Goal: Contribute content: Contribute content

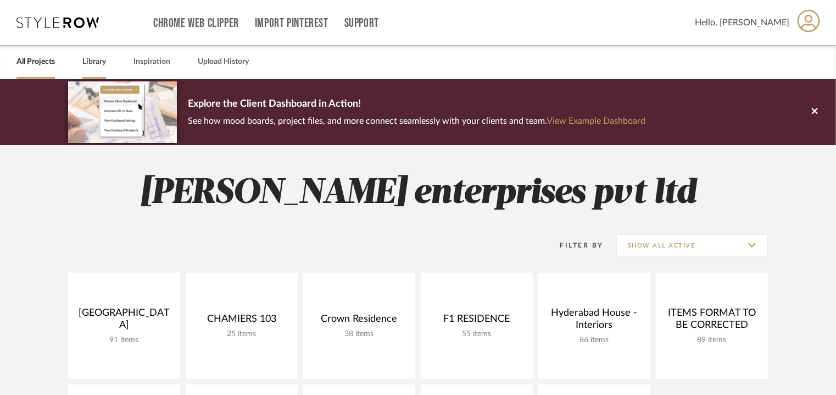
click at [90, 62] on link "Library" at bounding box center [94, 61] width 24 height 15
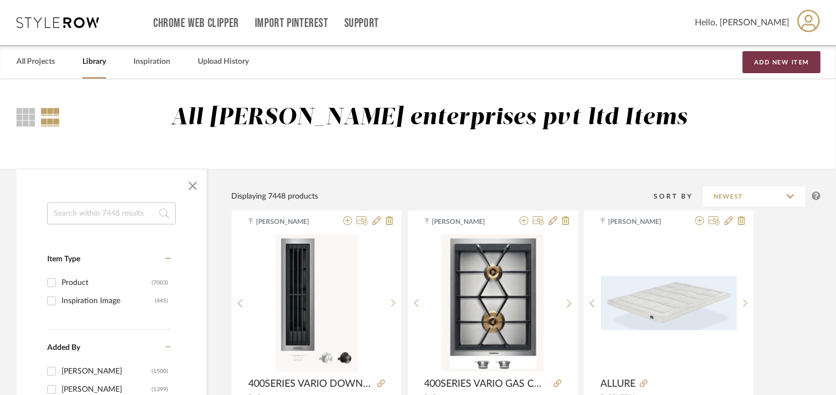
click at [785, 64] on button "Add New Item" at bounding box center [782, 62] width 78 height 22
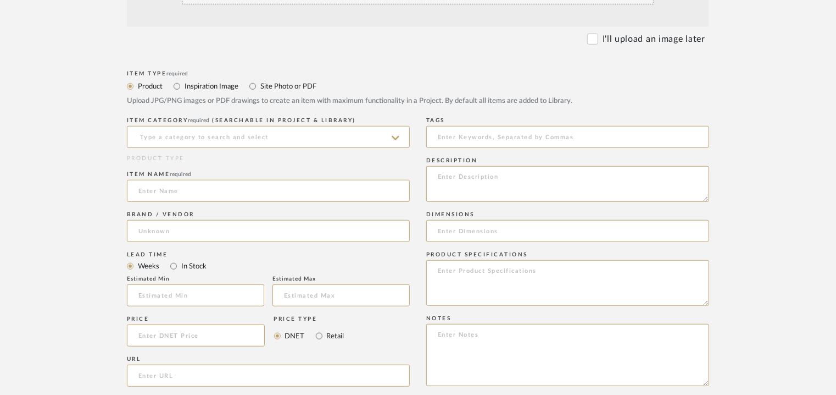
scroll to position [330, 0]
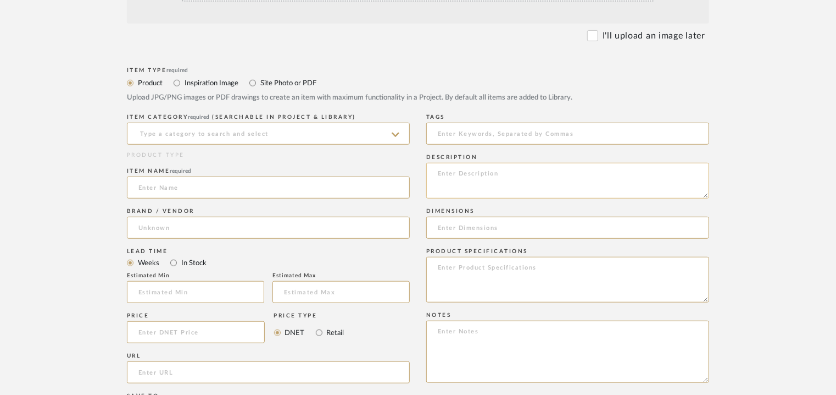
paste textarea "Type: Cooktop Inbuilt: no Dimension(s): W 378 x H 92 x D520mm Cut-out dimension…"
type textarea "Type: Cooktop Inbuilt: no Dimension(s): W 378 x H 92 x D520mm Cut-out dimension…"
click at [470, 226] on input at bounding box center [567, 228] width 283 height 22
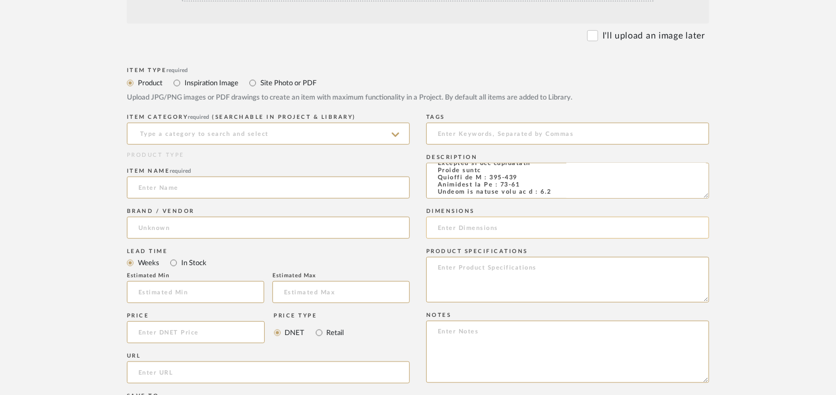
paste input "W 378 x H 92 x D520mm"
type input "W 378 x H 92 x D520mm"
click at [447, 331] on textarea at bounding box center [567, 351] width 283 height 62
paste textarea "Price: INR189,990/- Lead time: Na Customizable: Na 3D available : No BIM availa…"
type textarea "Price: INR189,990/- Lead time: Na Customizable: Na 3D available : No BIM availa…"
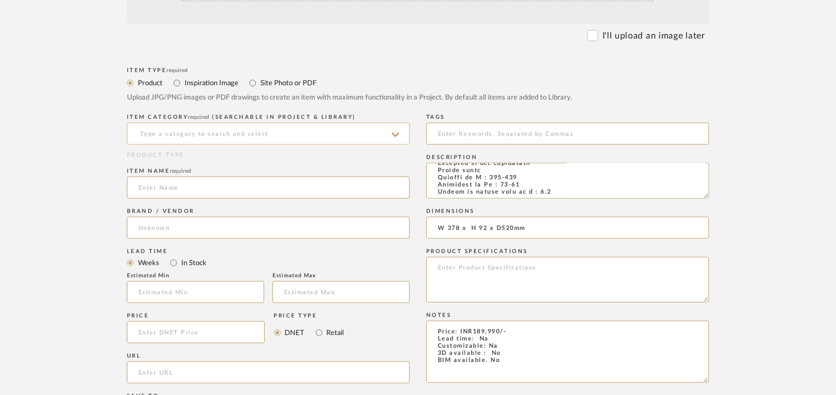
drag, startPoint x: 198, startPoint y: 133, endPoint x: 218, endPoint y: 141, distance: 21.4
click at [200, 133] on input at bounding box center [268, 134] width 283 height 22
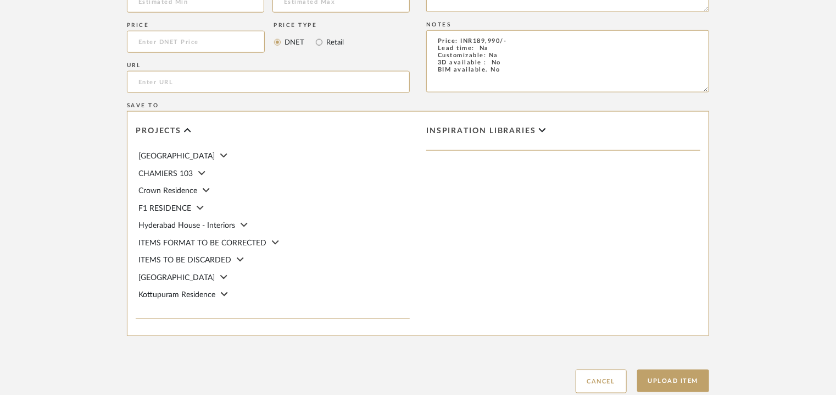
scroll to position [476, 0]
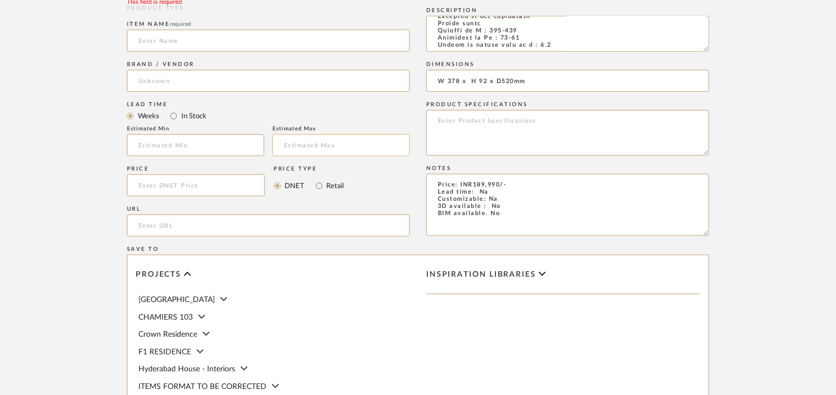
drag, startPoint x: 508, startPoint y: 218, endPoint x: 408, endPoint y: 152, distance: 119.6
click at [408, 152] on div "Item Type required Product Inspiration Image Site Photo or PDF Upload JPG/PNG i…" at bounding box center [418, 227] width 582 height 619
paste textarea "Price: INR189,990/- Lead time: Na Customizable: Na 3D available : No BIM availa…"
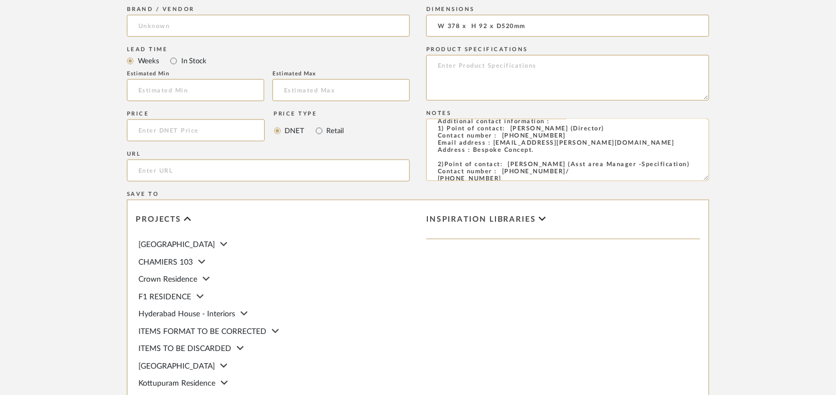
scroll to position [165, 0]
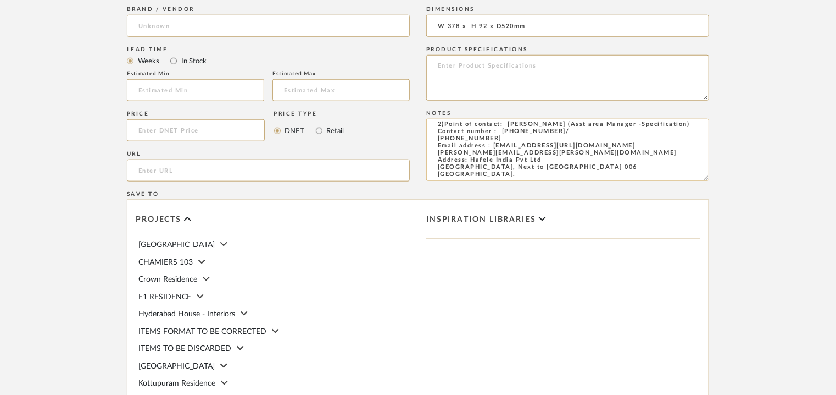
click at [465, 158] on textarea "Price: INR189,990/- Lead time: Na Customizable: Na 3D available : No BIM availa…" at bounding box center [567, 150] width 283 height 62
click at [534, 175] on textarea "Price: INR189,990/- Lead time: Na Customizable: Na 3D available : No BIM availa…" at bounding box center [567, 150] width 283 height 62
type textarea "Price: INR189,990/- Lead time: Na Customizable: Na 3D available : No BIM availa…"
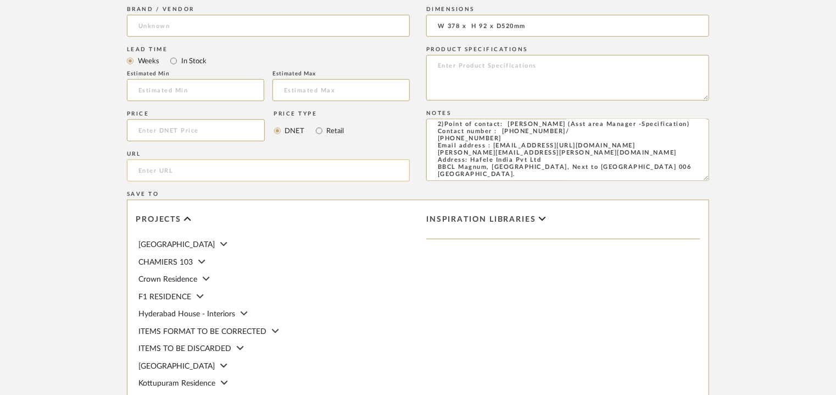
click at [170, 176] on input "url" at bounding box center [268, 170] width 283 height 22
paste input "[URL][DOMAIN_NAME]"
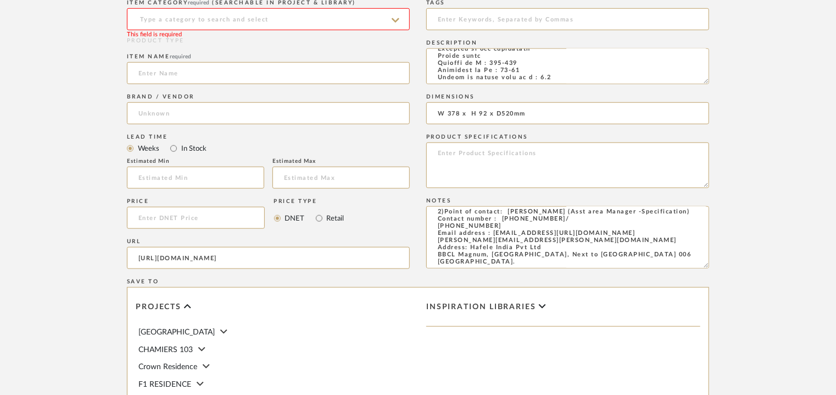
scroll to position [312, 0]
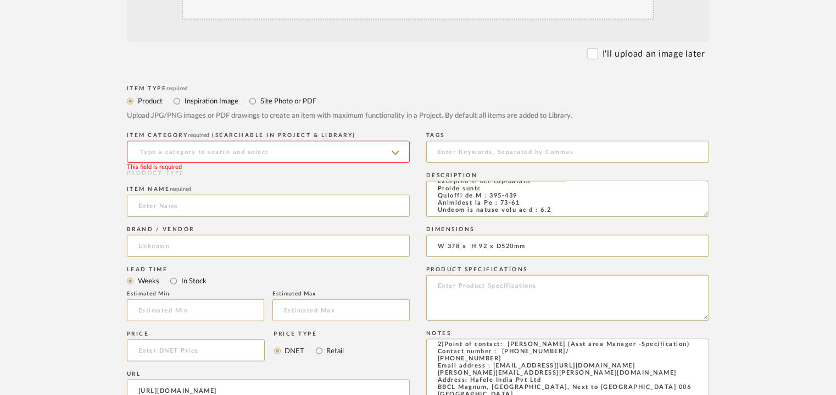
type input "[URL][DOMAIN_NAME]"
click at [174, 154] on input at bounding box center [268, 152] width 283 height 22
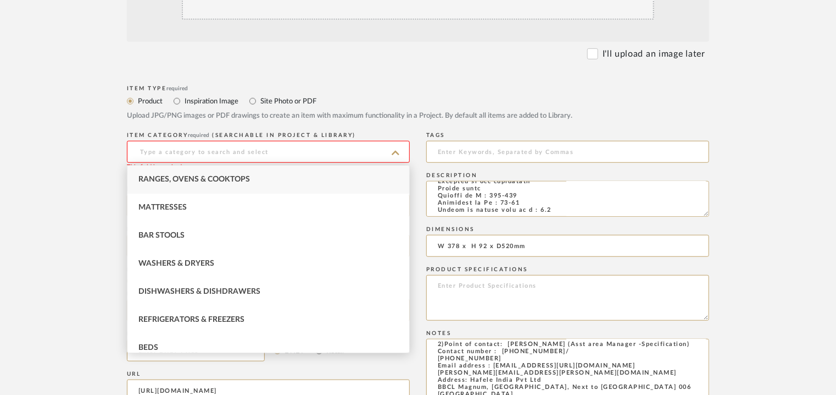
click at [180, 176] on span "Ranges, Ovens & Cooktops" at bounding box center [194, 179] width 112 height 8
type input "Ranges, Ovens & Cooktops"
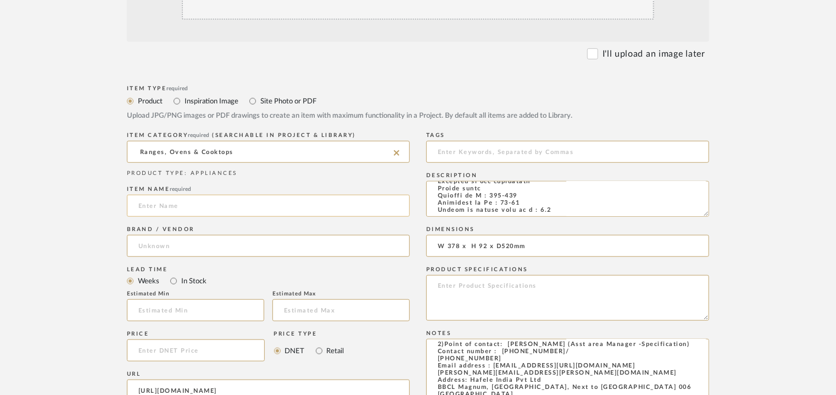
drag, startPoint x: 143, startPoint y: 201, endPoint x: 144, endPoint y: 206, distance: 5.6
click at [144, 204] on input at bounding box center [268, 206] width 283 height 22
paste input "CS 7102-1 FL - SmartLine element CS 7102-1 FL SmartLine element with two burners"
click at [209, 205] on input "CS 7102-1 FL - SmartLine element CS 7102-1 FL SmartLine element with two burners" at bounding box center [268, 206] width 283 height 22
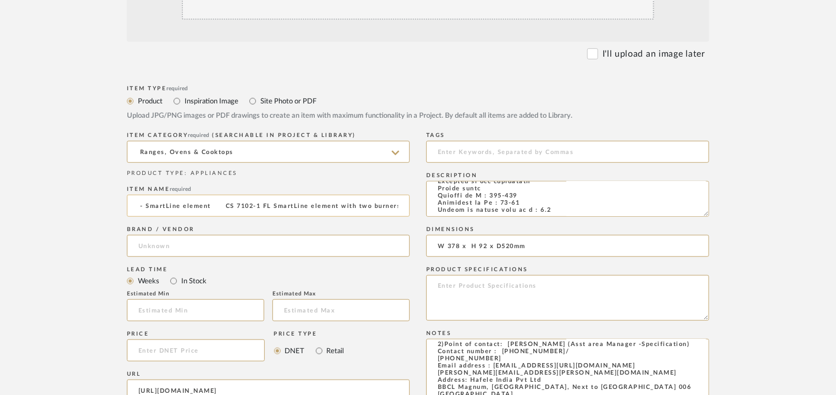
scroll to position [0, 0]
type input "CS 7102-1 FL - SMARTLINE ELEMENT - WITH TWO BURNERS"
click at [174, 240] on input at bounding box center [268, 246] width 283 height 22
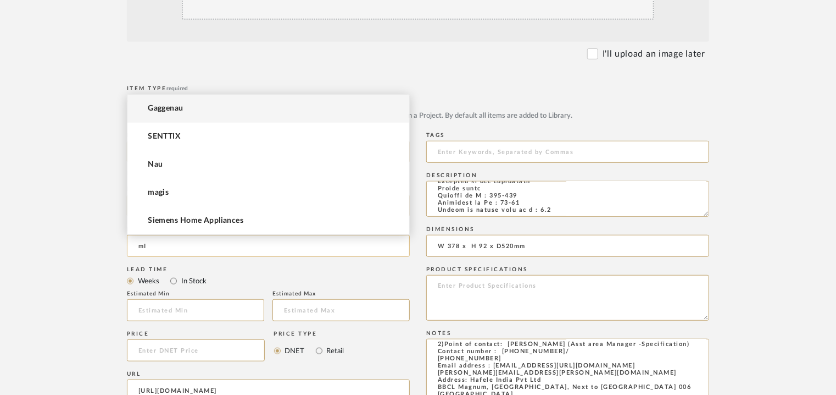
type input "m"
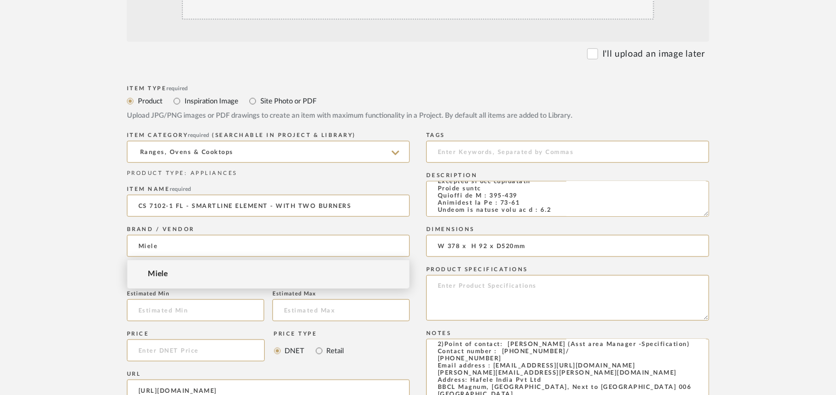
type input "Miele"
click at [160, 275] on span "Miele" at bounding box center [158, 273] width 20 height 9
drag, startPoint x: 459, startPoint y: 145, endPoint x: 465, endPoint y: 146, distance: 6.1
click at [459, 144] on input at bounding box center [567, 152] width 283 height 22
type input "b"
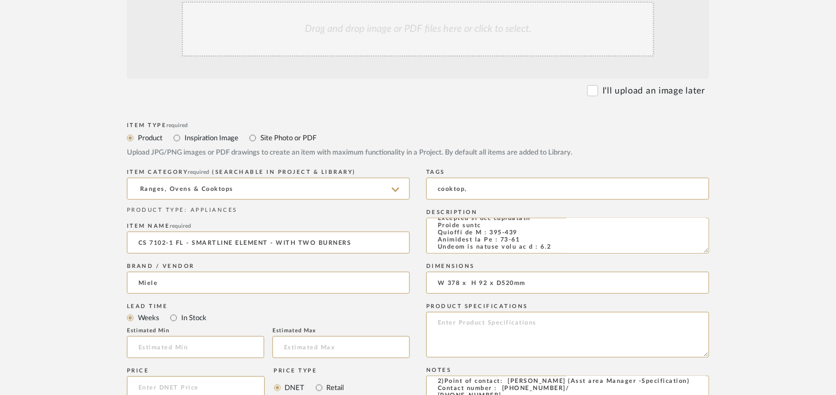
scroll to position [257, 0]
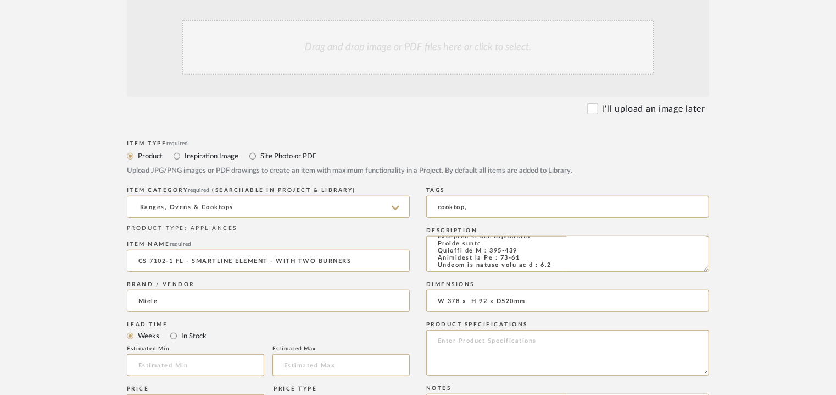
type input "cooktop,"
click at [361, 62] on div "Drag and drop image or PDF files here or click to select." at bounding box center [418, 47] width 473 height 55
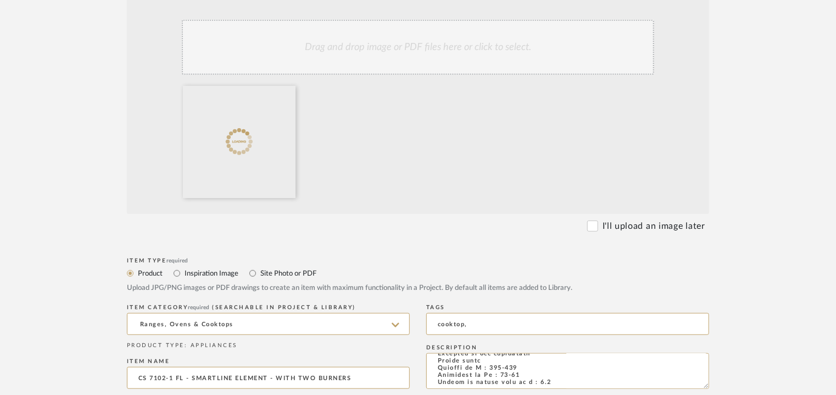
click at [403, 53] on div "Drag and drop image or PDF files here or click to select." at bounding box center [418, 47] width 473 height 55
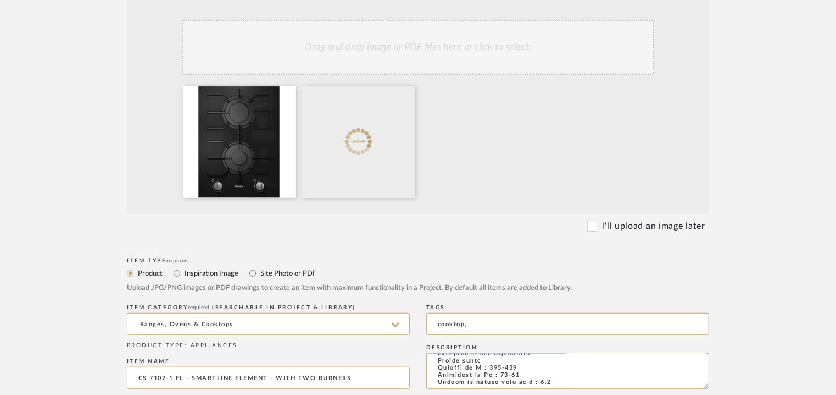
click at [413, 51] on div "Drag and drop image or PDF files here or click to select." at bounding box center [418, 47] width 473 height 55
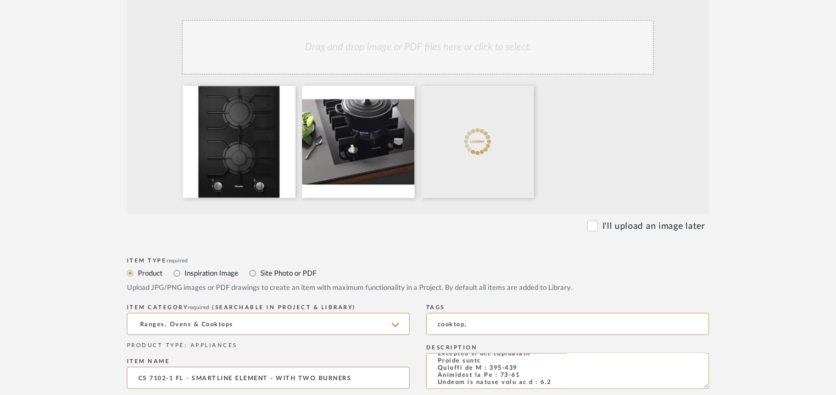
click at [387, 62] on div "Drag and drop image or PDF files here or click to select." at bounding box center [418, 47] width 473 height 55
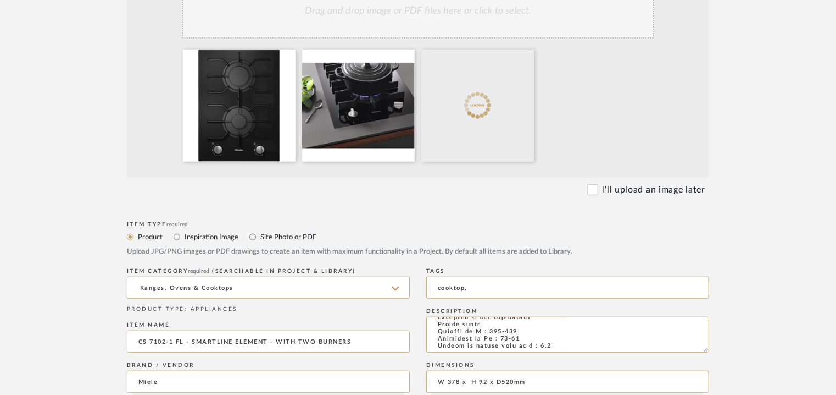
scroll to position [312, 0]
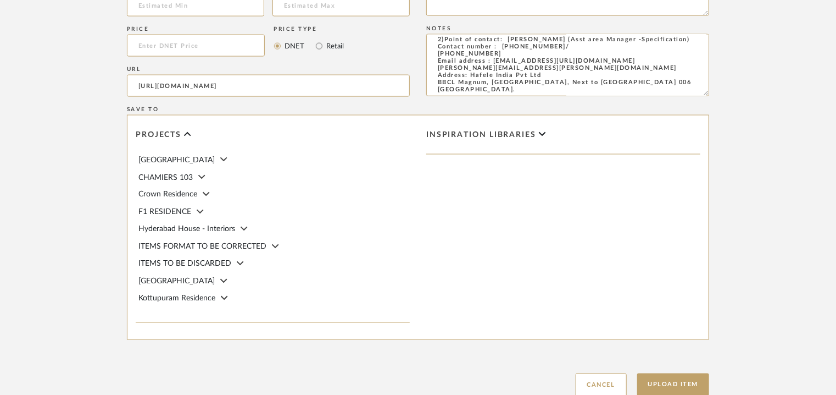
scroll to position [916, 0]
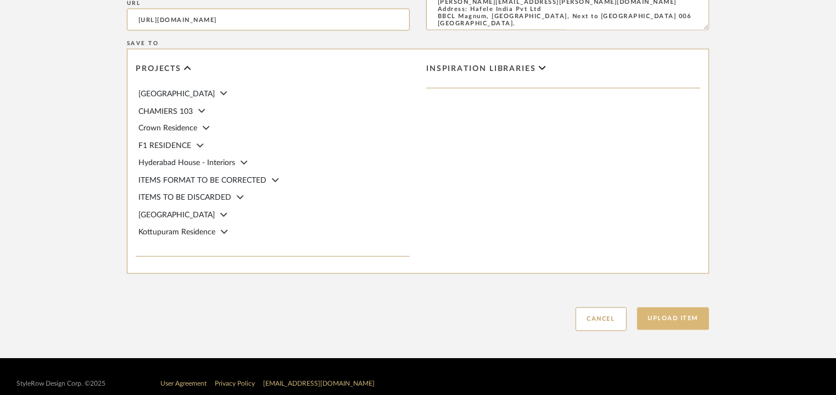
drag, startPoint x: 666, startPoint y: 312, endPoint x: 660, endPoint y: 319, distance: 9.4
click at [667, 313] on button "Upload Item" at bounding box center [673, 318] width 73 height 23
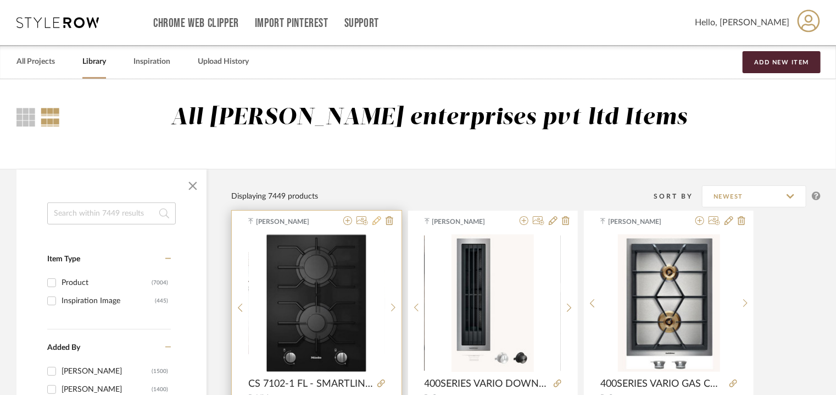
click at [377, 220] on icon at bounding box center [377, 220] width 9 height 9
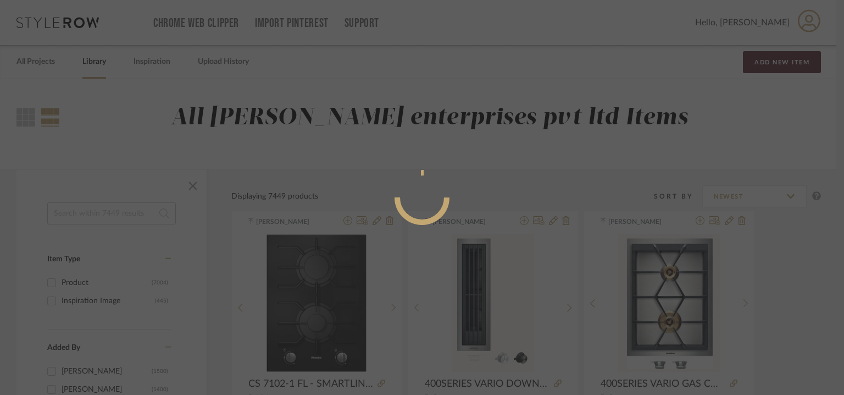
radio input "true"
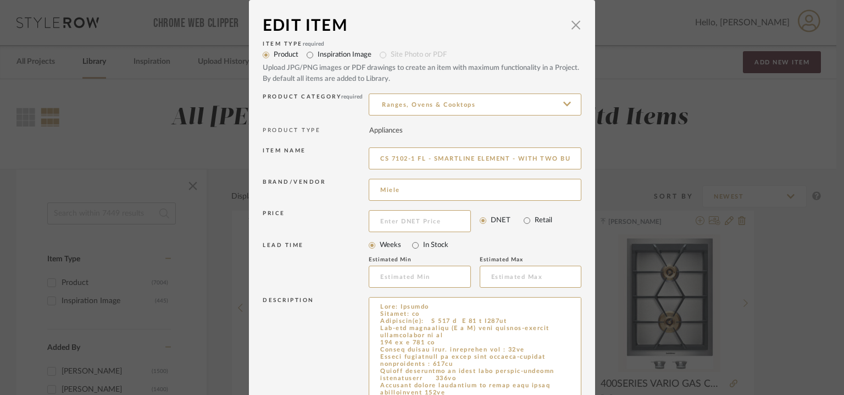
drag, startPoint x: 573, startPoint y: 331, endPoint x: 598, endPoint y: 414, distance: 86.7
click at [598, 394] on html "Chrome Web Clipper Import Pinterest Support All Projects Library Inspiration Up…" at bounding box center [422, 197] width 844 height 395
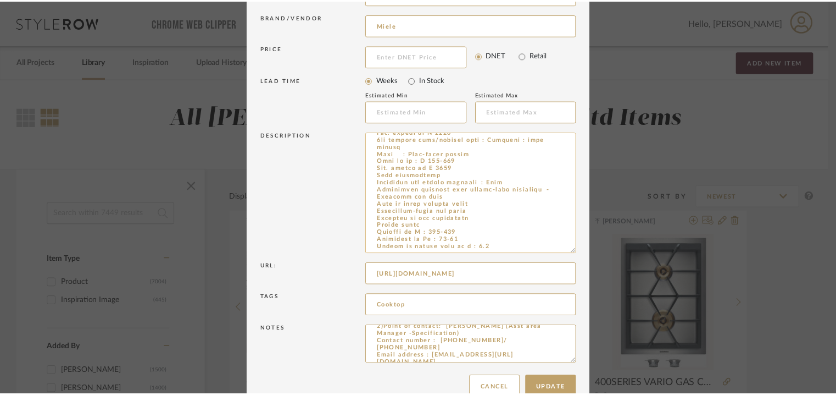
scroll to position [165, 0]
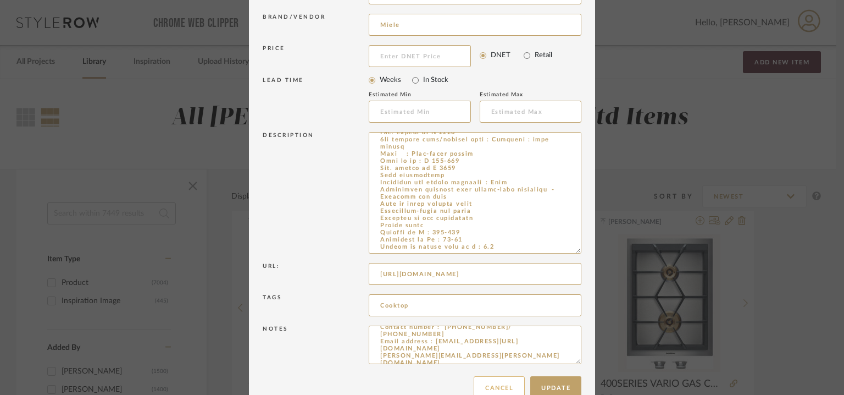
click at [502, 383] on button "Cancel" at bounding box center [499, 388] width 51 height 24
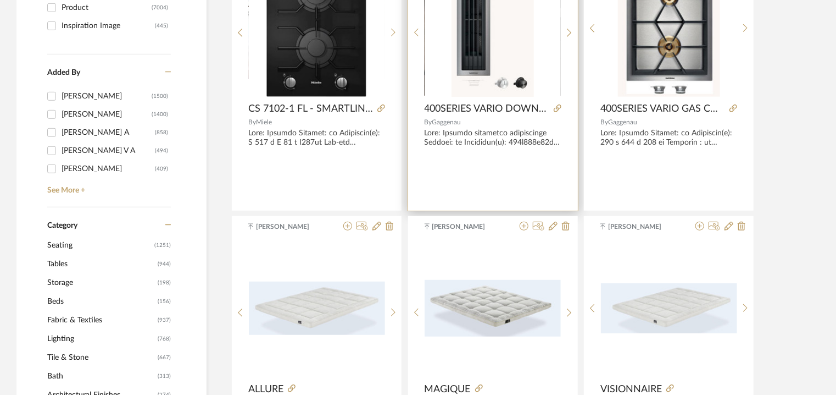
scroll to position [0, 0]
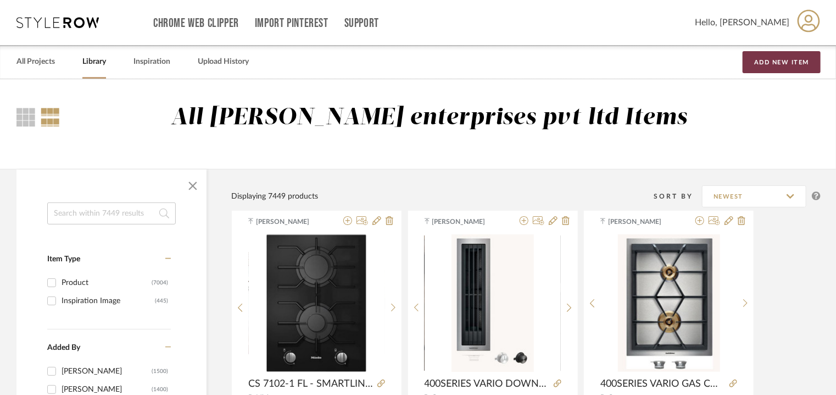
click at [776, 61] on button "Add New Item" at bounding box center [782, 62] width 78 height 22
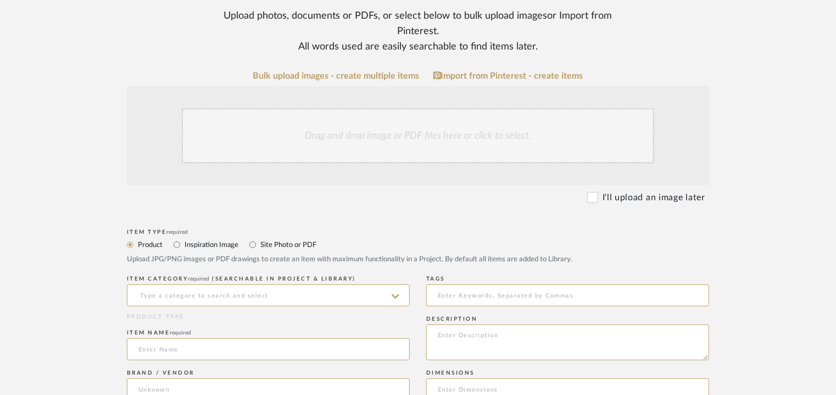
scroll to position [385, 0]
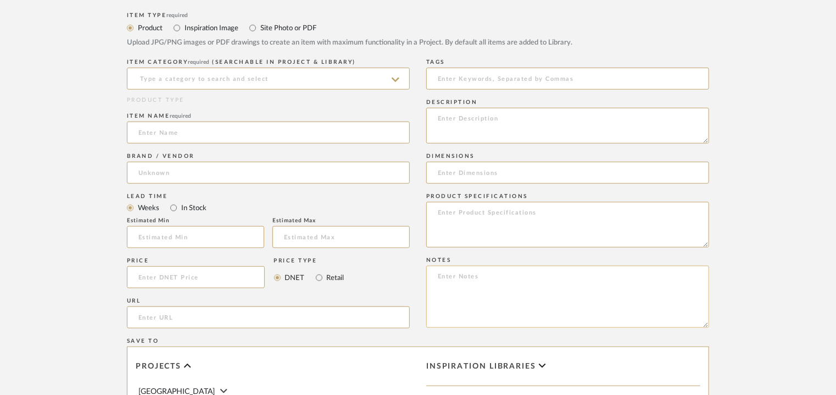
paste textarea "Price: INR₹ 2,29,990/- Lead time: Na Customizable: Na 3D available : No BIM ava…"
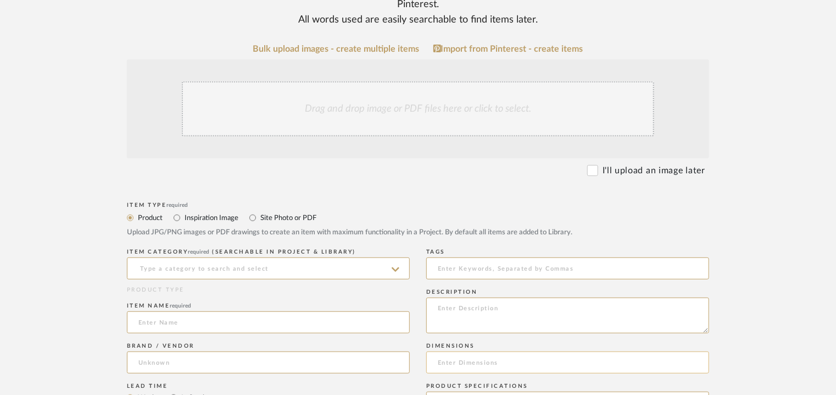
scroll to position [330, 0]
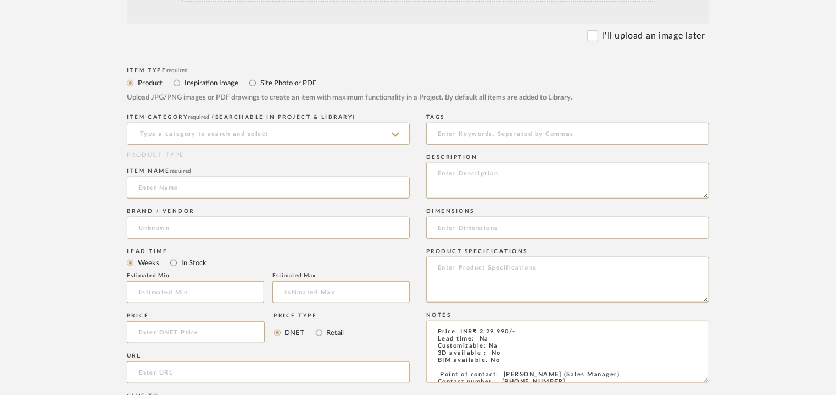
click at [448, 329] on textarea "Price: INR₹ 2,29,990/- Lead time: Na Customizable: Na 3D available : No BIM ava…" at bounding box center [567, 351] width 283 height 62
type textarea "Price: INR₹ 2,29,990/- Lead time: Na Customizable: Na 3D available : No BIM ava…"
click at [442, 171] on textarea at bounding box center [567, 181] width 283 height 36
paste textarea "Lore: Ipsumdo Sita Consect: ad Elitseddo(e): 405 t 80in 919<UTLA/>e<DOLO/>91 Ma…"
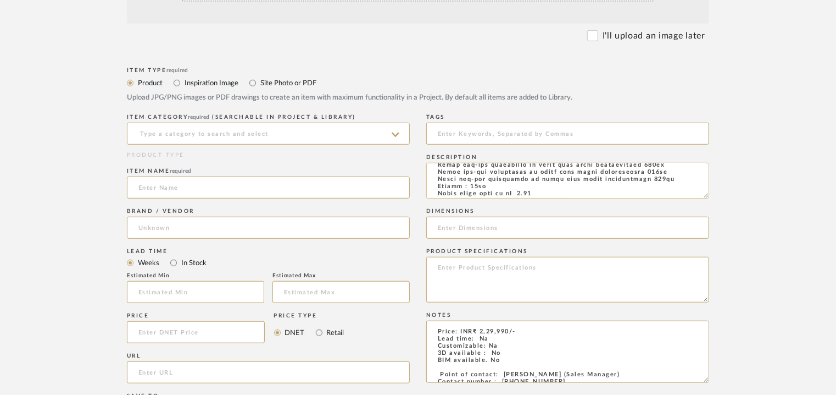
scroll to position [0, 0]
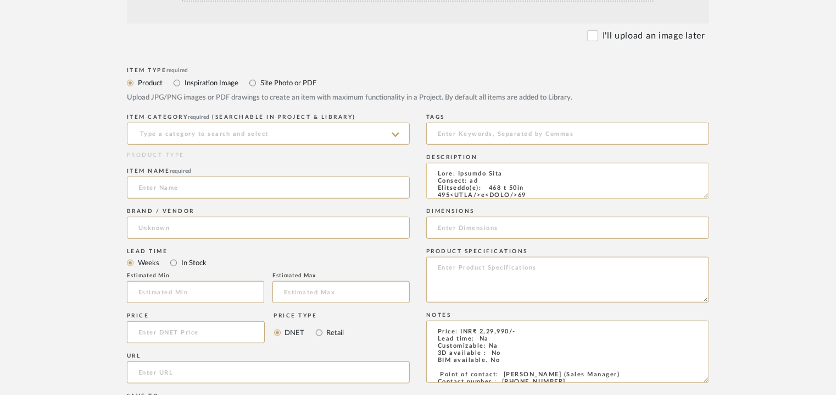
click at [439, 169] on textarea at bounding box center [567, 181] width 283 height 36
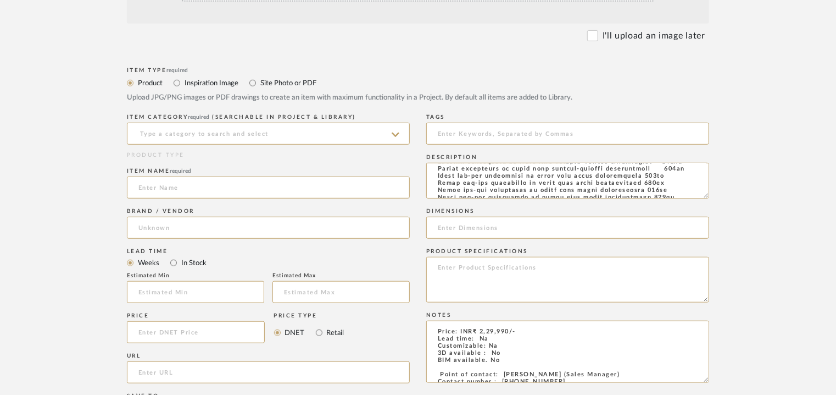
type textarea "Lore: Ipsumdo Sita Consect: ad Elitseddo(e): 669 t 64in 764<UTLA/>e<DOLO/>47 Ma…"
click at [442, 226] on input at bounding box center [567, 228] width 283 height 22
paste input "222 x 89mm"
type input "222 x 89mm"
click at [323, 135] on input at bounding box center [268, 134] width 283 height 22
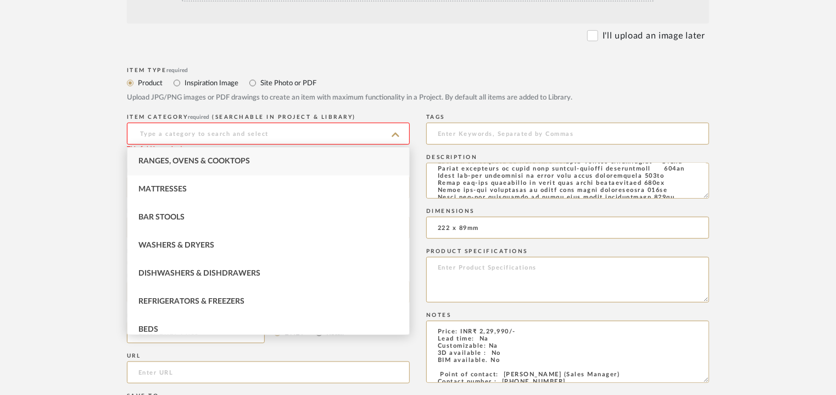
click at [215, 160] on span "Ranges, Ovens & Cooktops" at bounding box center [194, 161] width 112 height 8
type input "Ranges, Ovens & Cooktops"
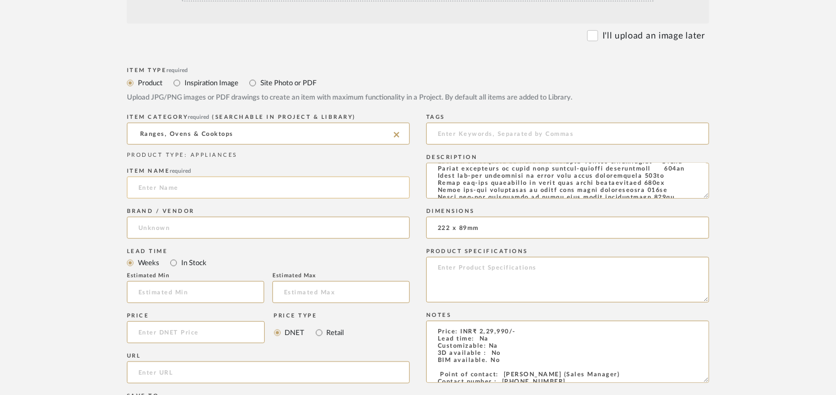
click at [171, 184] on input at bounding box center [268, 187] width 283 height 22
paste input "CSDA 7001 FL SmartLine element as downdraft extractor for extraction or recircu…"
type input "CSDA 7001 FL SmartLine element as downdraft extractor for extraction or recircu…"
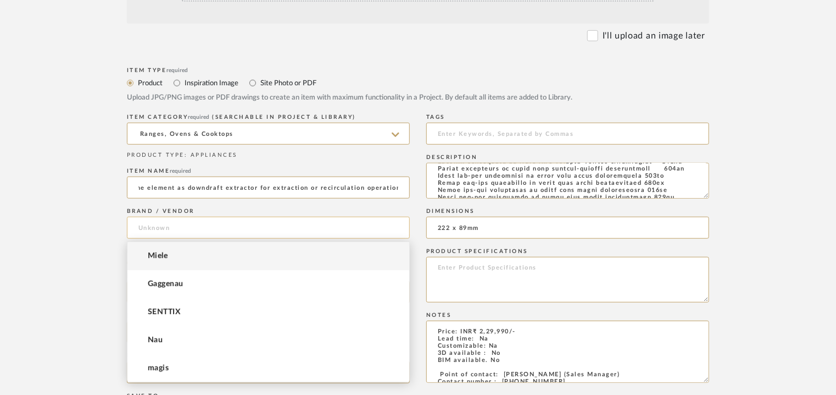
click at [165, 220] on input at bounding box center [268, 228] width 283 height 22
click at [162, 255] on span "Miele" at bounding box center [158, 255] width 20 height 9
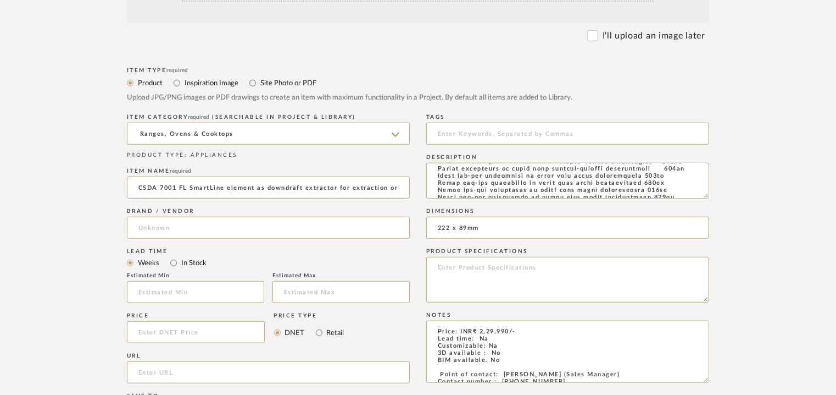
type input "Miele"
paste input "[URL][DOMAIN_NAME]"
type input "[URL][DOMAIN_NAME]"
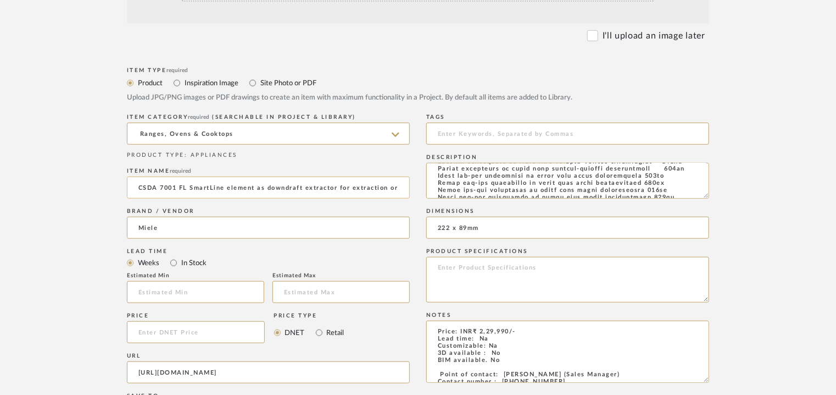
click at [204, 185] on input "CSDA 7001 FL SmartLine element as downdraft extractor for extraction or recircu…" at bounding box center [268, 187] width 283 height 22
click at [295, 183] on input "CSDA 7001 FL SMARTLINE ELEMENT AS DOWNDRAFT EXTRACTOR FOR EXTRACTION OR RECIRCU…" at bounding box center [268, 187] width 283 height 22
type input "CSDA 7001 FL SMARTLINE ELEMENT AS DOWNDRAFT EXTRACTOR FOR EXTRACTION OR RECIRCU…"
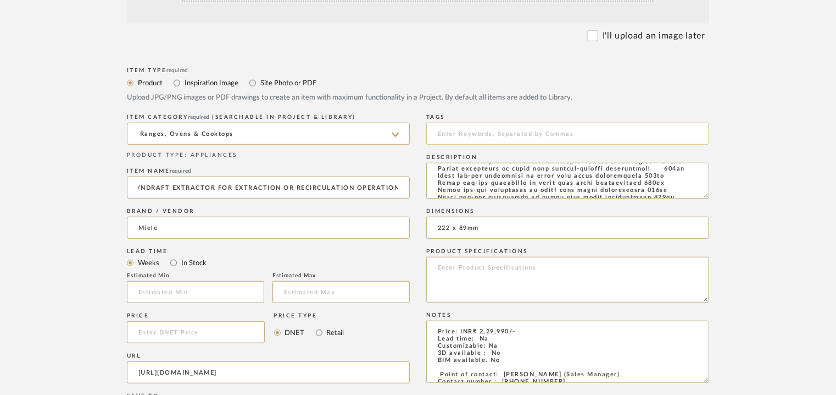
scroll to position [0, 0]
click at [470, 131] on input at bounding box center [567, 134] width 283 height 22
type input "downdraft hood,"
click at [237, 189] on input "CSDA 7001 FL SMARTLINE ELEMENT AS DOWNDRAFT EXTRACTOR FOR EXTRACTION OR RECIRCU…" at bounding box center [268, 187] width 283 height 22
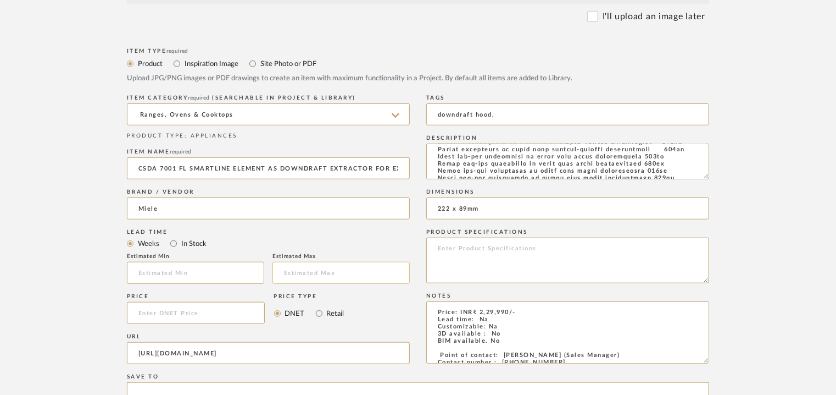
scroll to position [220, 0]
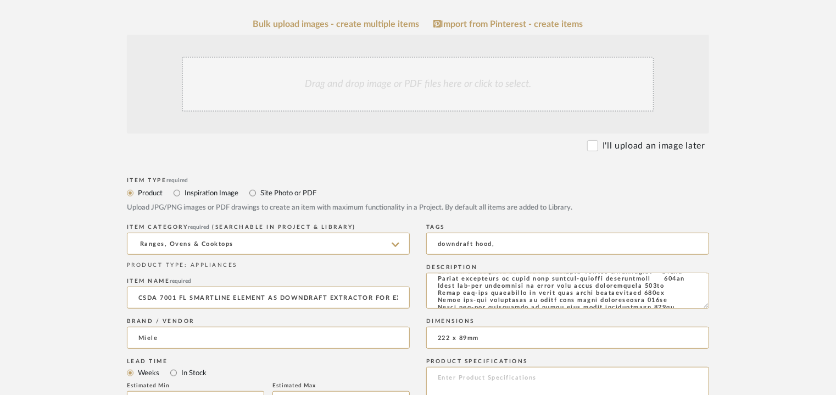
click at [355, 93] on div "Drag and drop image or PDF files here or click to select." at bounding box center [418, 84] width 473 height 55
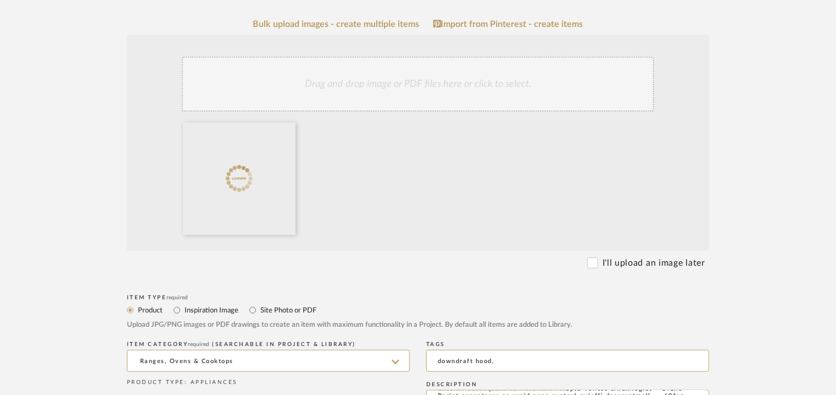
click at [394, 86] on div "Drag and drop image or PDF files here or click to select." at bounding box center [418, 84] width 473 height 55
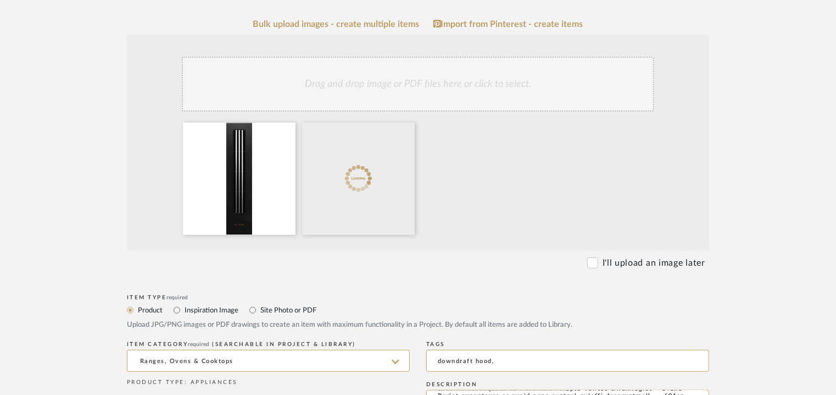
click at [408, 99] on div "Drag and drop image or PDF files here or click to select." at bounding box center [418, 84] width 473 height 55
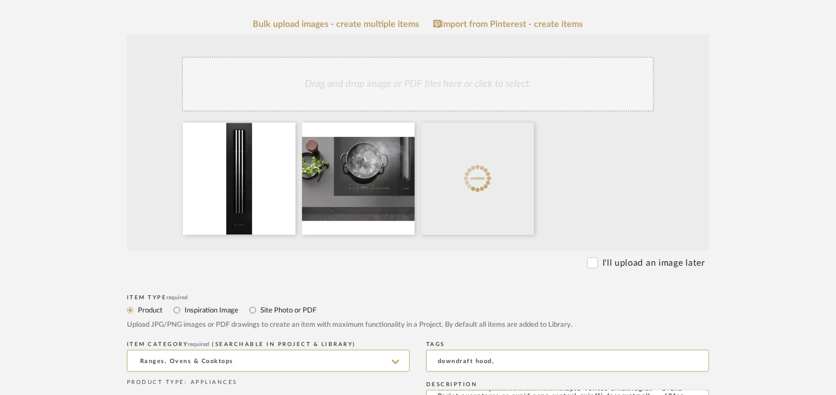
click at [485, 92] on div "Drag and drop image or PDF files here or click to select." at bounding box center [418, 84] width 473 height 55
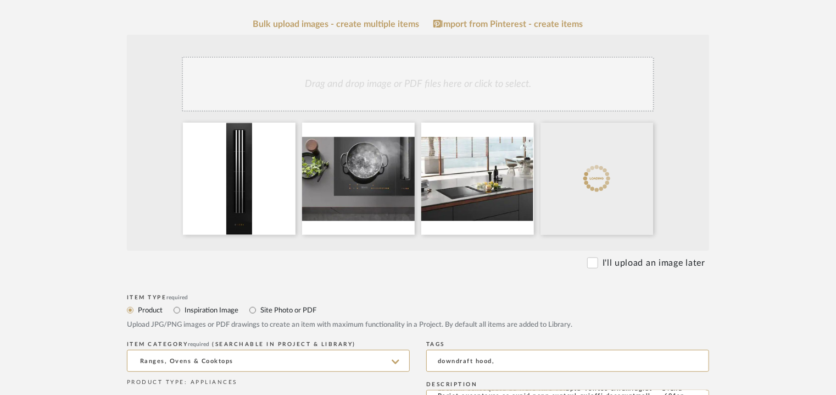
click at [459, 85] on div "Drag and drop image or PDF files here or click to select." at bounding box center [418, 84] width 473 height 55
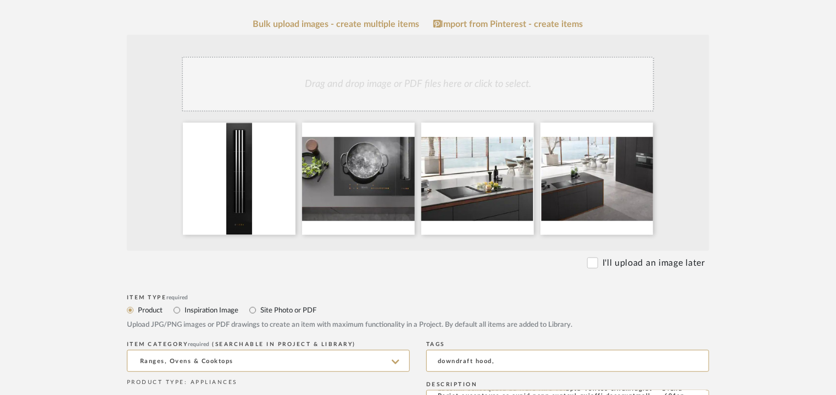
click at [510, 93] on div "Drag and drop image or PDF files here or click to select." at bounding box center [418, 84] width 473 height 55
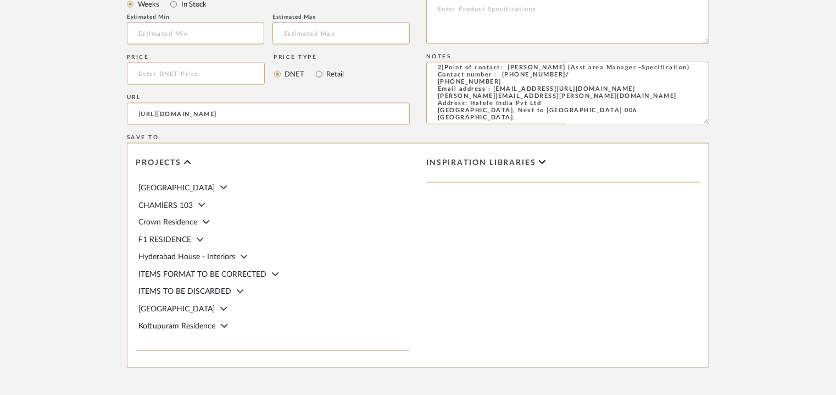
scroll to position [930, 0]
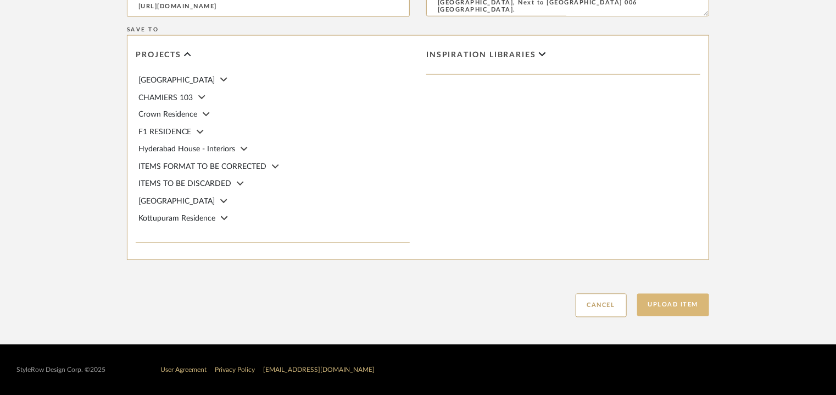
click at [664, 300] on button "Upload Item" at bounding box center [673, 304] width 73 height 23
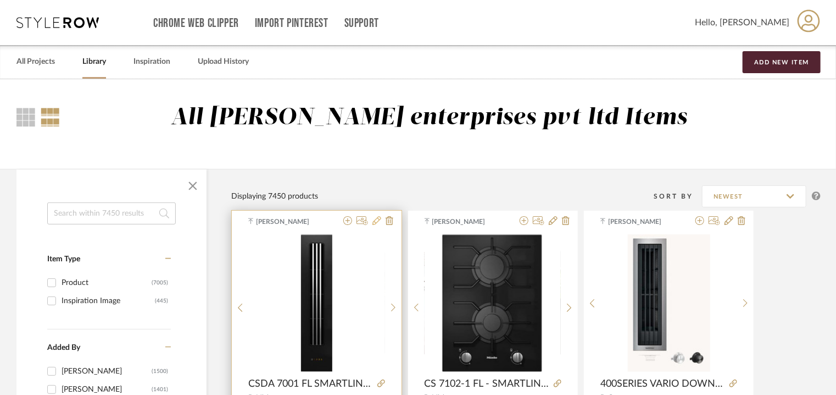
click at [378, 218] on icon at bounding box center [377, 220] width 9 height 9
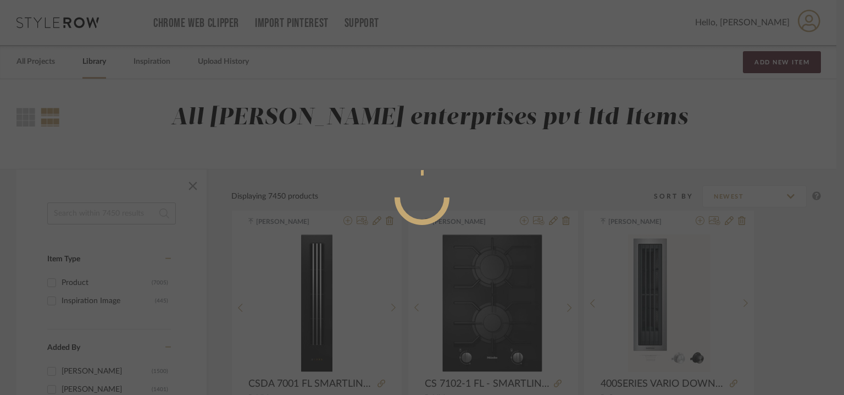
radio input "true"
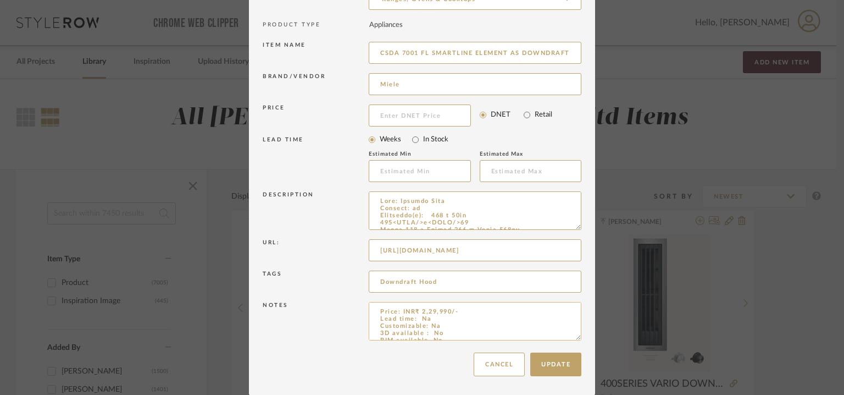
click at [413, 310] on textarea "Price: INR₹ 2,29,990/- Lead time: Na Customizable: Na 3D available : No BIM ava…" at bounding box center [475, 321] width 213 height 38
type textarea "Price: INR2,29,990/- Lead time: Na Customizable: Na 3D available : No BIM avail…"
click at [547, 368] on button "Update" at bounding box center [555, 364] width 51 height 24
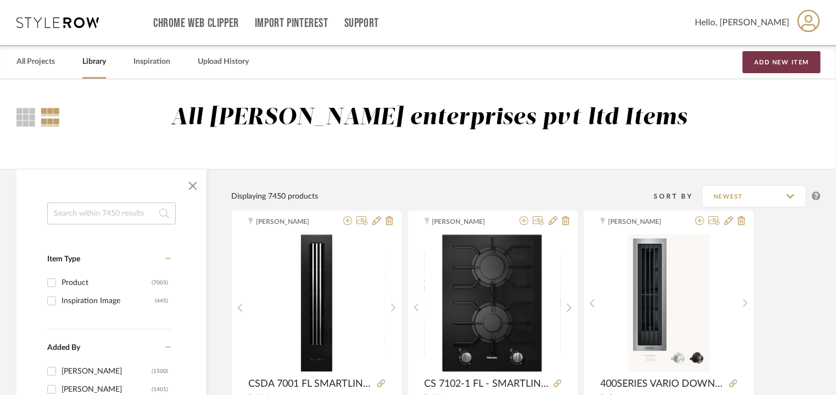
click at [791, 59] on button "Add New Item" at bounding box center [782, 62] width 78 height 22
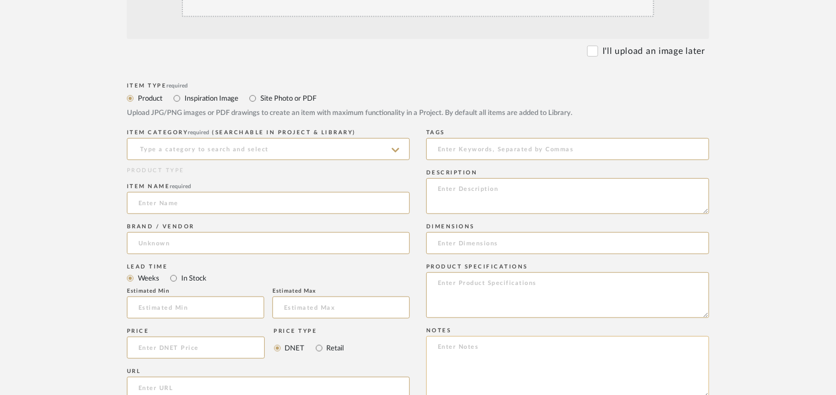
scroll to position [440, 0]
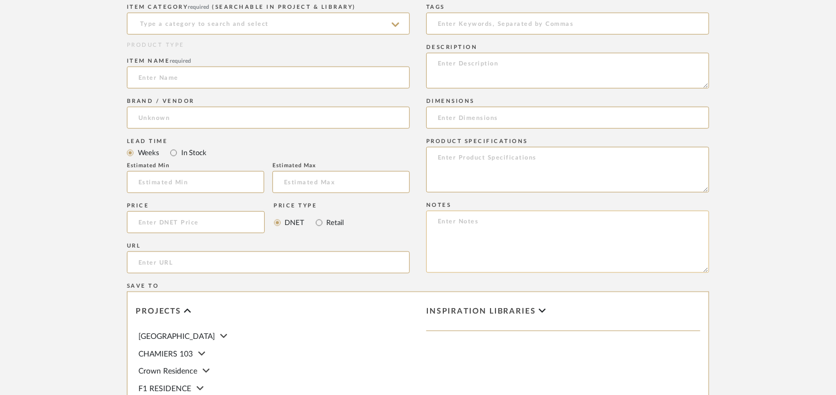
paste textarea "Price: INR439,990 /- Lead time: Na Customizable: Na 3D available : No BIM avail…"
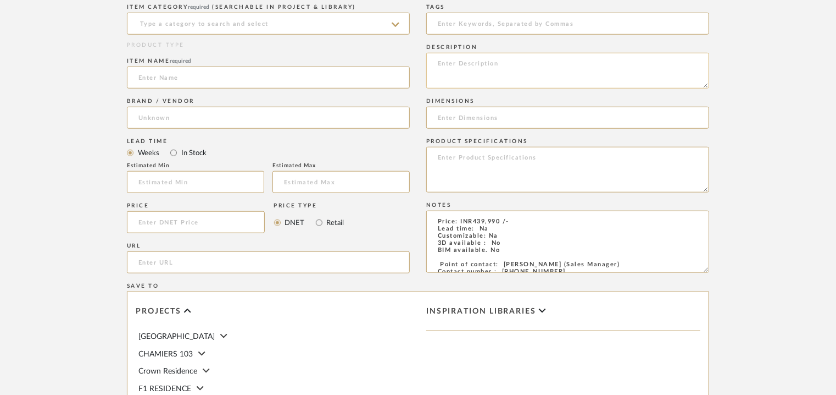
scroll to position [176, 0]
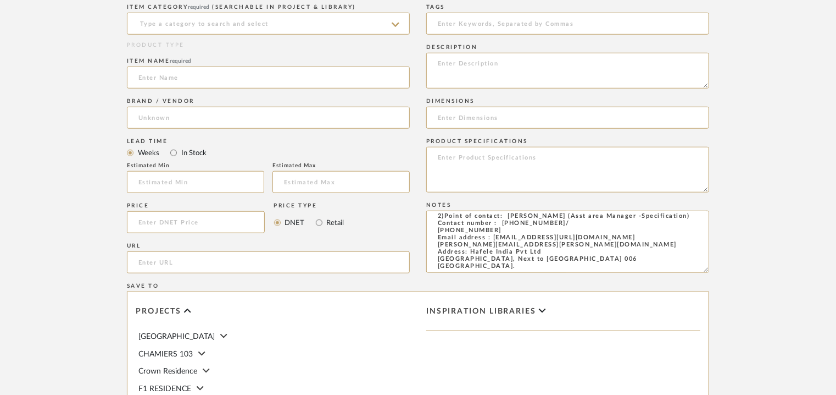
type textarea "Price: INR439,990 /- Lead time: Na Customizable: Na 3D available : No BIM avail…"
click at [173, 265] on input "url" at bounding box center [268, 262] width 283 height 22
paste input "[URL][DOMAIN_NAME]"
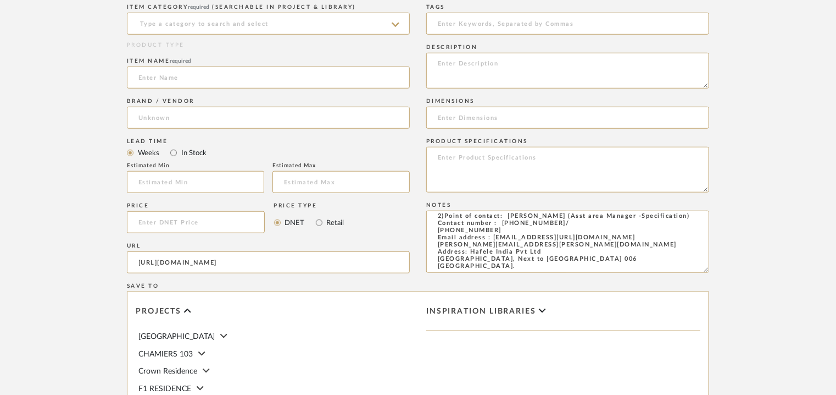
type input "[URL][DOMAIN_NAME]"
drag, startPoint x: 571, startPoint y: 64, endPoint x: 551, endPoint y: 68, distance: 20.8
click at [571, 64] on textarea at bounding box center [567, 71] width 283 height 36
paste textarea "Type : Wine cooler Inbuilt: no Dimension(s): Niche width min 600 - max 600mm Ni…"
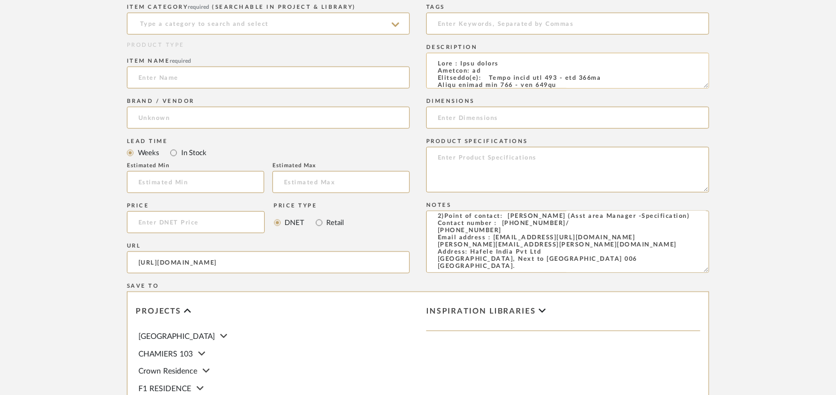
click at [495, 77] on textarea at bounding box center [567, 71] width 283 height 36
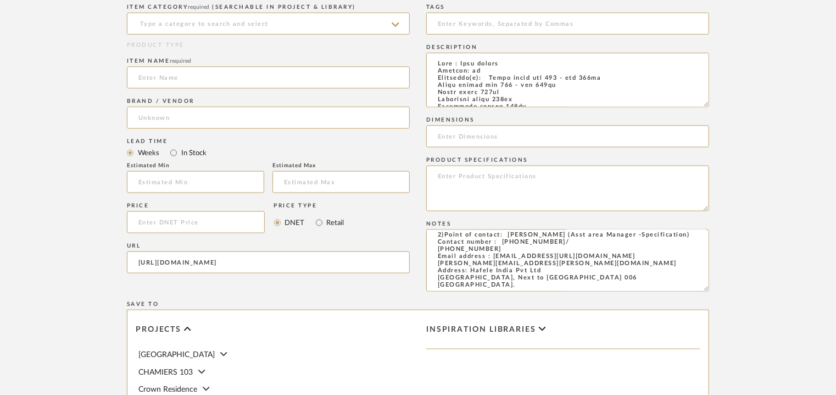
drag, startPoint x: 705, startPoint y: 86, endPoint x: 790, endPoint y: 426, distance: 350.7
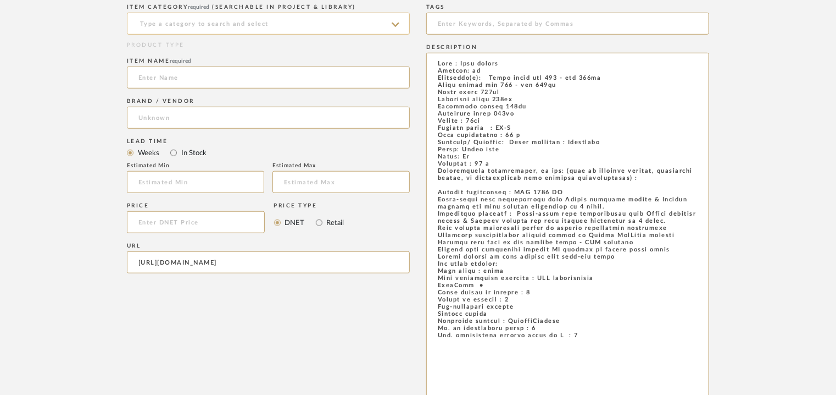
drag, startPoint x: 326, startPoint y: 141, endPoint x: 243, endPoint y: 14, distance: 151.2
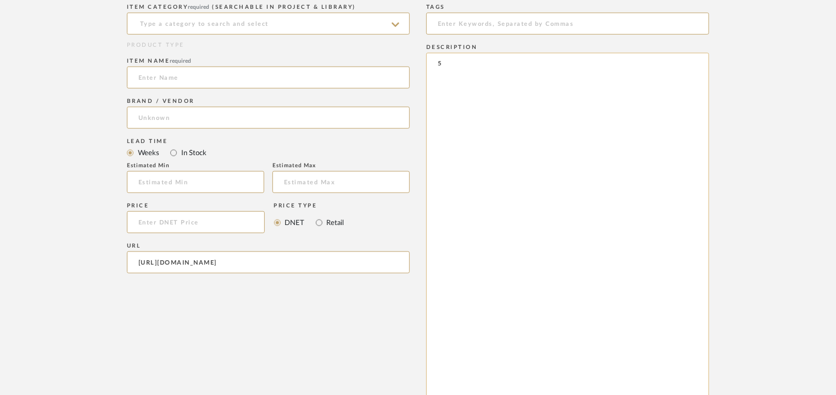
type textarea "5"
paste textarea "Type : Wine cooler Inbuilt: no Dimension(s): 597 x 575 x 820mm Niche width min …"
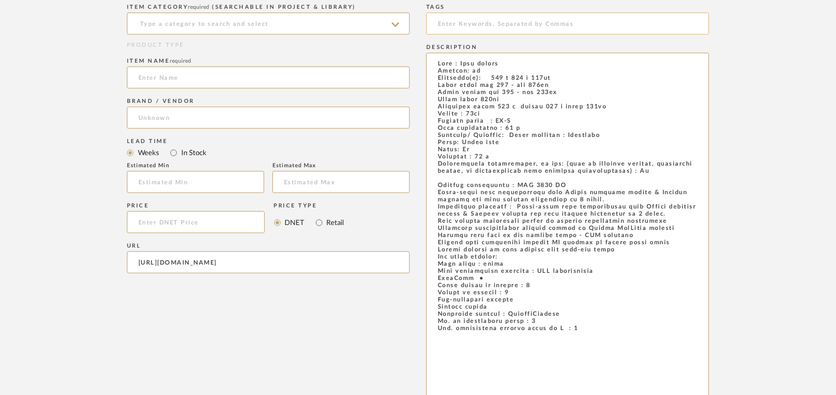
type textarea "Type : Wine cooler Inbuilt: no Dimension(s): 597 x 575 x 820mm Niche width min …"
click at [460, 23] on input at bounding box center [567, 24] width 283 height 22
type input "wine cooler,"
click at [229, 33] on input at bounding box center [268, 24] width 283 height 22
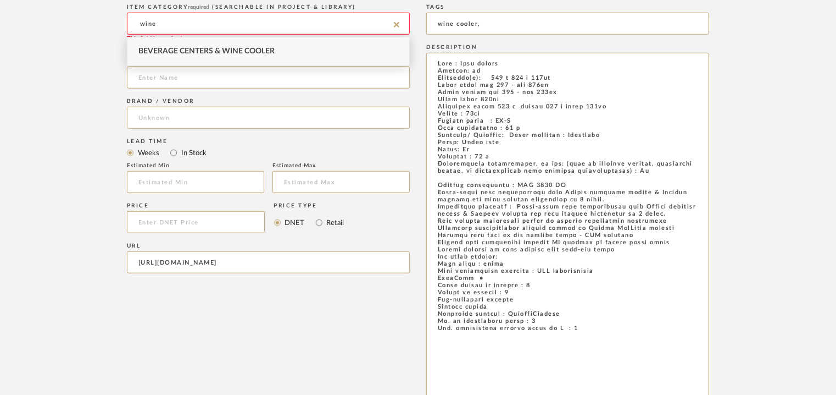
click at [245, 49] on span "Beverage Centers & Wine Cooler" at bounding box center [206, 51] width 136 height 8
type input "Beverage Centers & Wine Cooler"
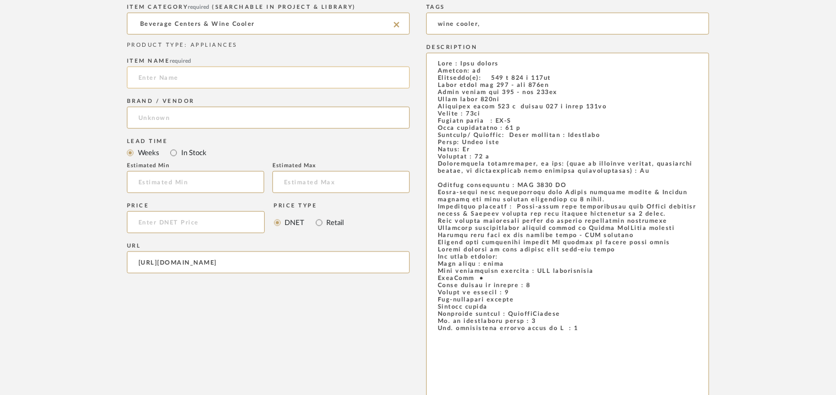
click at [146, 74] on input at bounding box center [268, 77] width 283 height 22
paste input "KWT 6321 UG Built-under wine conditioning unit [MEDICAL_DATA] filter & Dynamic …"
click at [143, 70] on input "KWT 6321 UG Built-under wine conditioning unit [MEDICAL_DATA] filter & Dynamic …" at bounding box center [268, 77] width 283 height 22
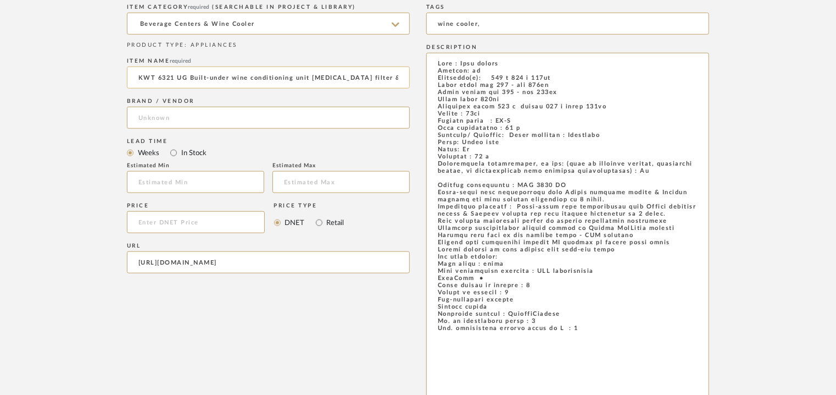
click at [193, 76] on input "KWT 6321 UG Built-under wine conditioning unit [MEDICAL_DATA] filter & Dynamic …" at bounding box center [268, 77] width 283 height 22
click at [280, 76] on input "KWT 6321 UG BUILT -UNDER WINE CONDITIONING UNIT [MEDICAL_DATA] filter & Dynamic…" at bounding box center [268, 77] width 283 height 22
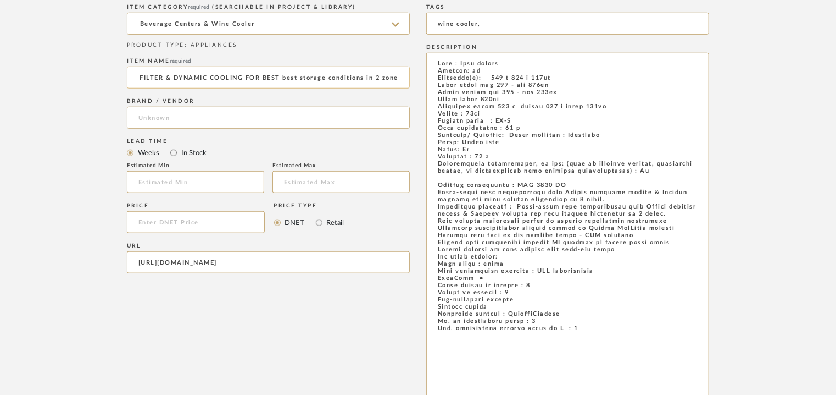
click at [295, 76] on input "KWT 6321 UG BUILT -UNDER WINE CONDITIONING UNIT [MEDICAL_DATA] FILTER & DYNAMIC…" at bounding box center [268, 77] width 283 height 22
click at [396, 75] on input "KWT 6321 UG BUILT -UNDER WINE CONDITIONING UNIT [MEDICAL_DATA] FILTER & DYNAMIC…" at bounding box center [268, 77] width 283 height 22
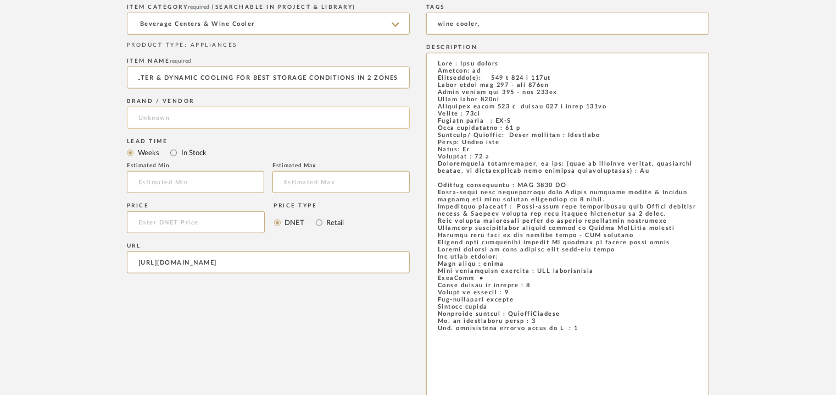
type input "KWT 6321 UG BUILT -UNDER WINE CONDITIONING UNIT [MEDICAL_DATA] FILTER & DYNAMIC…"
click at [257, 118] on input at bounding box center [268, 118] width 283 height 22
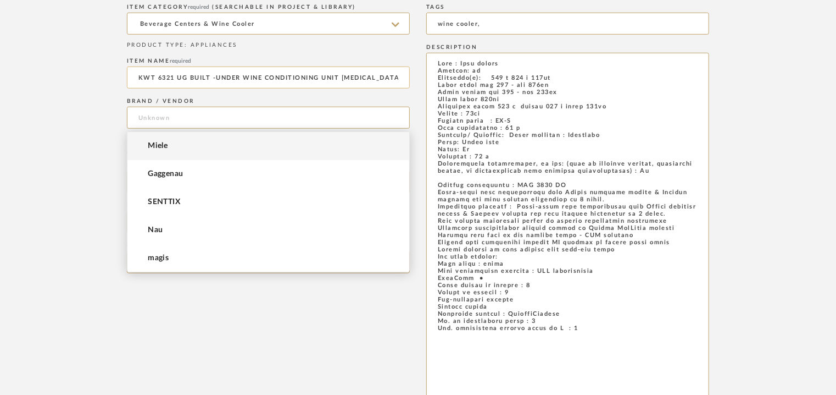
drag, startPoint x: 159, startPoint y: 145, endPoint x: 209, endPoint y: 76, distance: 85.0
click at [158, 145] on span "Miele" at bounding box center [158, 145] width 20 height 9
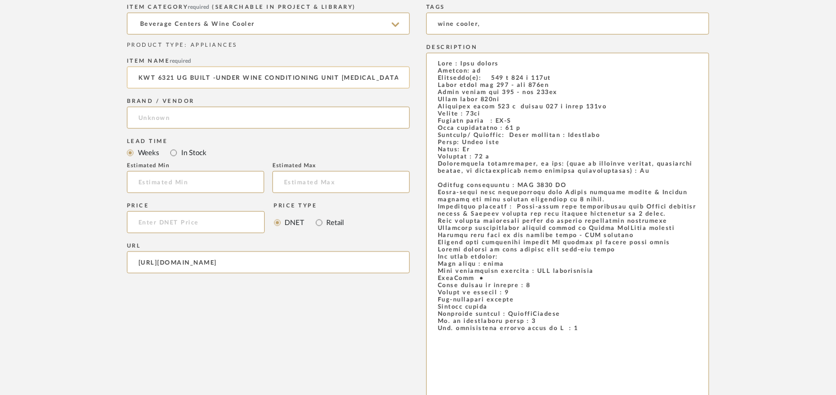
type input "Miele"
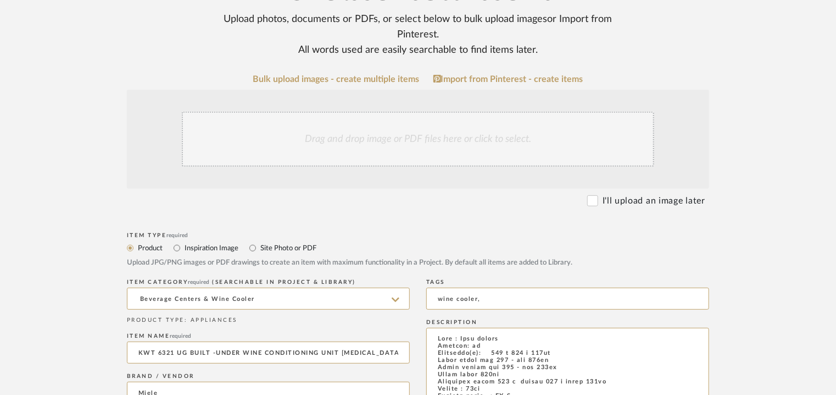
scroll to position [165, 0]
click at [357, 157] on div "Drag and drop image or PDF files here or click to select." at bounding box center [418, 139] width 473 height 55
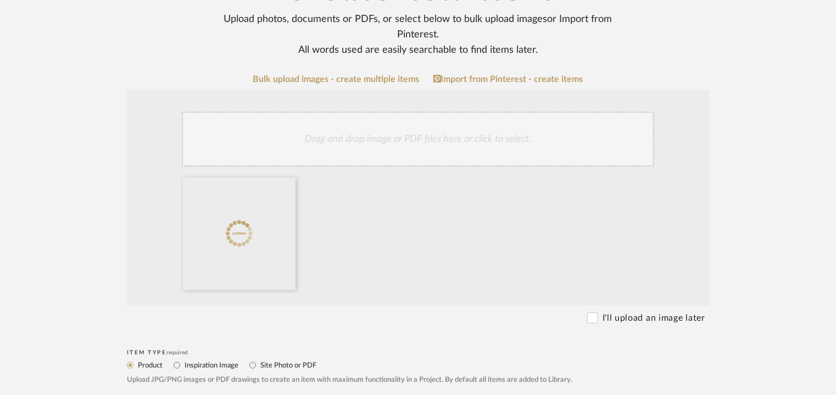
click at [398, 140] on div "Drag and drop image or PDF files here or click to select." at bounding box center [418, 139] width 473 height 55
click at [374, 140] on div "Drag and drop image or PDF files here or click to select." at bounding box center [418, 139] width 473 height 55
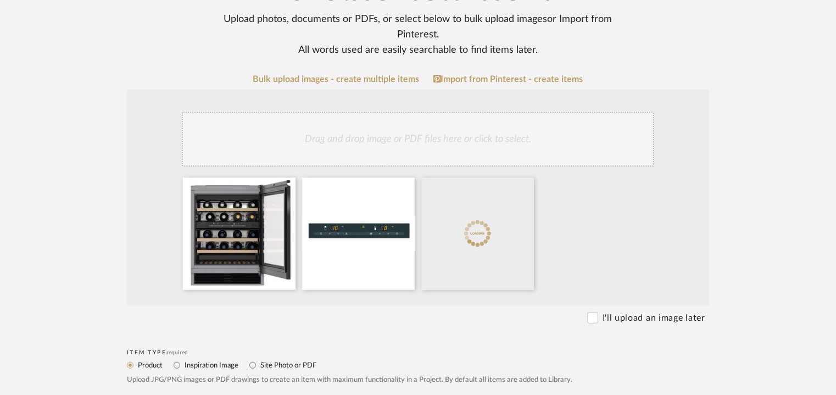
click at [394, 138] on div "Drag and drop image or PDF files here or click to select." at bounding box center [418, 139] width 473 height 55
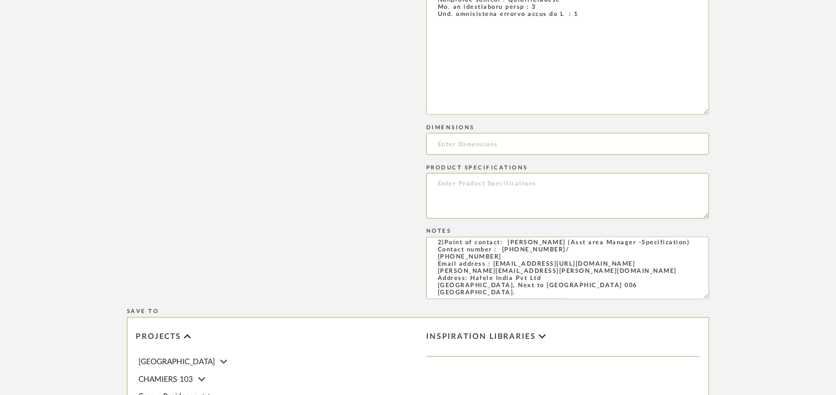
scroll to position [495, 0]
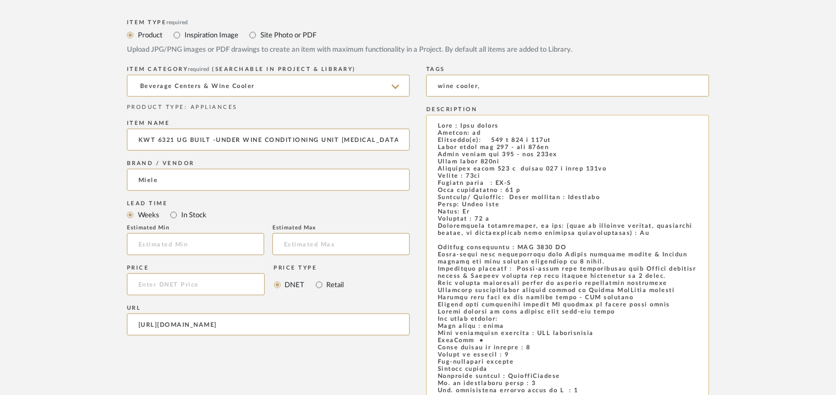
drag, startPoint x: 495, startPoint y: 138, endPoint x: 560, endPoint y: 139, distance: 65.4
click at [560, 139] on textarea at bounding box center [567, 303] width 283 height 376
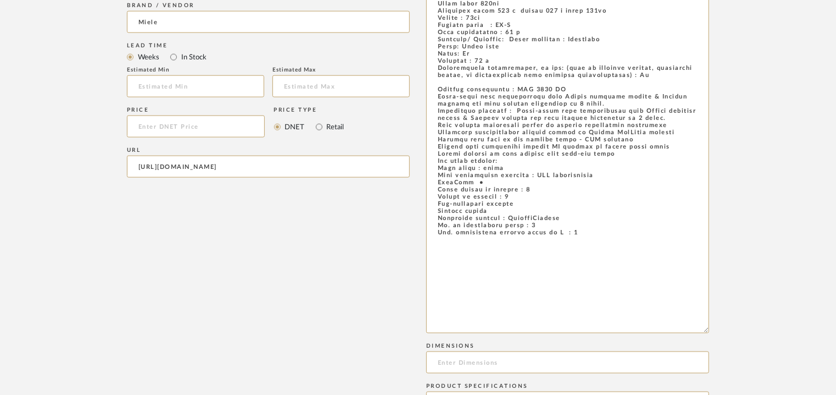
scroll to position [879, 0]
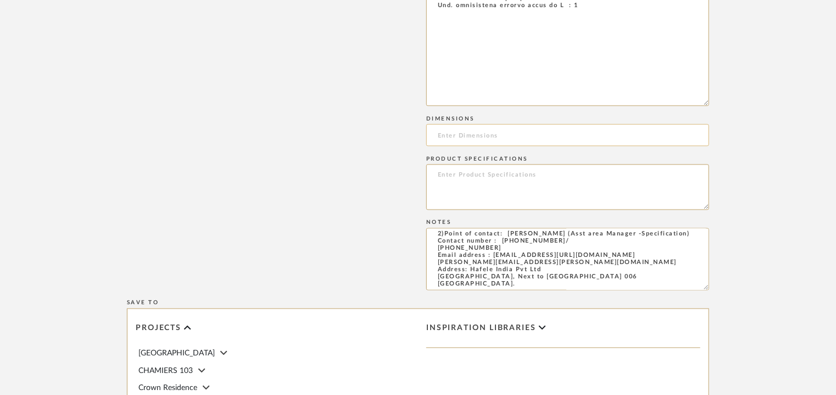
click at [469, 129] on input at bounding box center [567, 135] width 283 height 22
paste input "597 x 575 x 820mm"
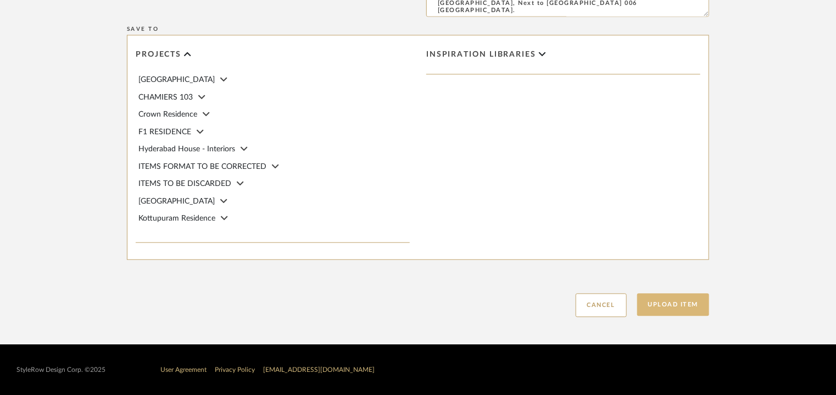
type input "597 x 575 x 820mm"
click at [666, 302] on button "Upload Item" at bounding box center [673, 304] width 73 height 23
